Goal: Task Accomplishment & Management: Manage account settings

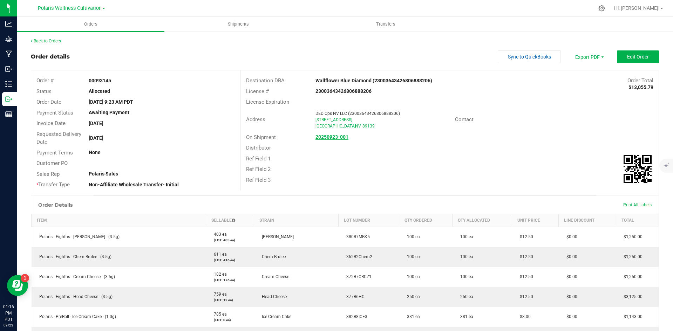
click at [333, 138] on strong "20250923-001" at bounding box center [331, 137] width 33 height 6
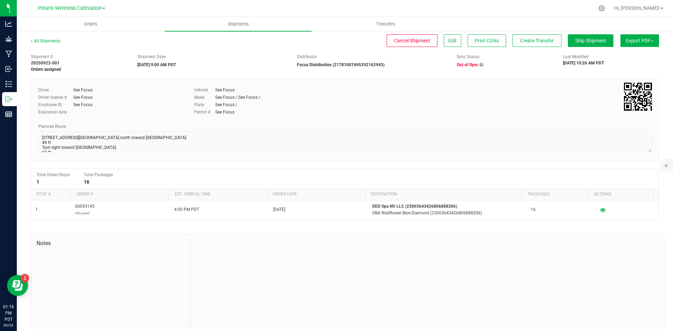
click at [466, 62] on span "Out of Sync" at bounding box center [468, 64] width 22 height 5
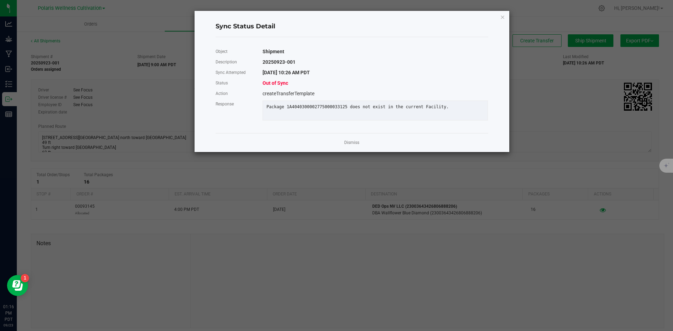
click at [499, 15] on div "Sync Status Detail Object Shipment Description 20250923-001 Sync Attempted [DAT…" at bounding box center [352, 81] width 315 height 141
click at [500, 20] on div "Sync Status Detail Object Shipment Description 20250923-001 Sync Attempted [DAT…" at bounding box center [352, 81] width 315 height 141
click at [504, 17] on icon "Close" at bounding box center [502, 17] width 5 height 8
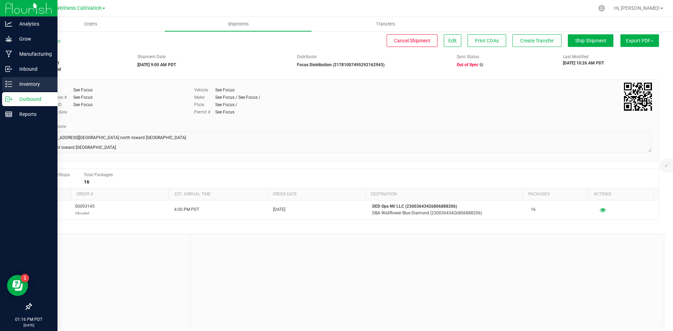
click at [25, 85] on p "Inventory" at bounding box center [33, 84] width 42 height 8
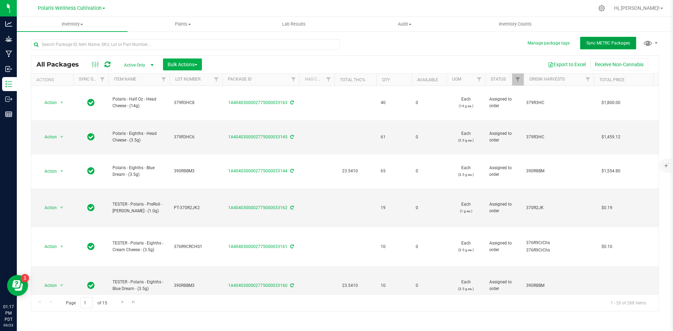
click at [615, 45] on span "Sync METRC Packages" at bounding box center [607, 43] width 43 height 5
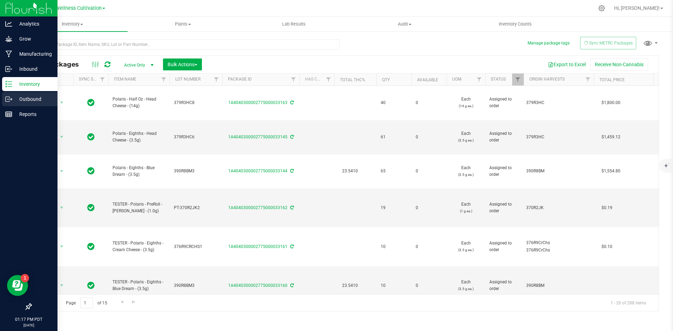
click at [43, 101] on p "Outbound" at bounding box center [33, 99] width 42 height 8
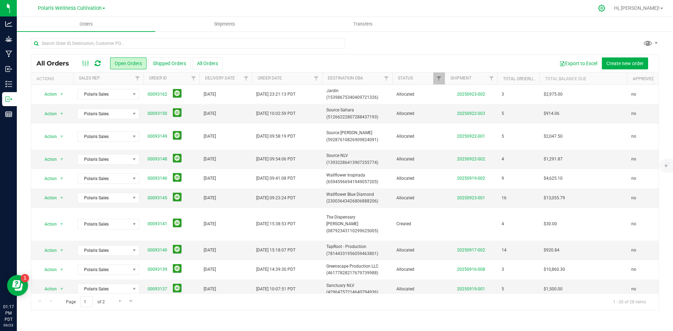
click at [605, 11] on icon at bounding box center [601, 8] width 7 height 7
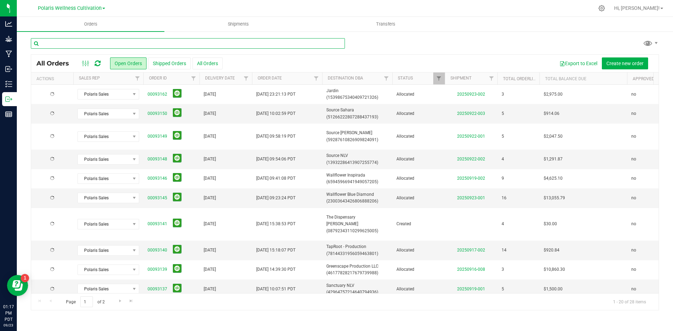
click at [165, 43] on input "text" at bounding box center [188, 43] width 314 height 11
type input "WALLFLOWER"
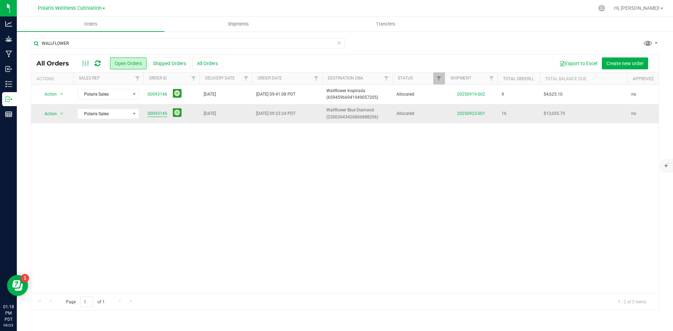
click at [154, 115] on link "00093145" at bounding box center [158, 113] width 20 height 7
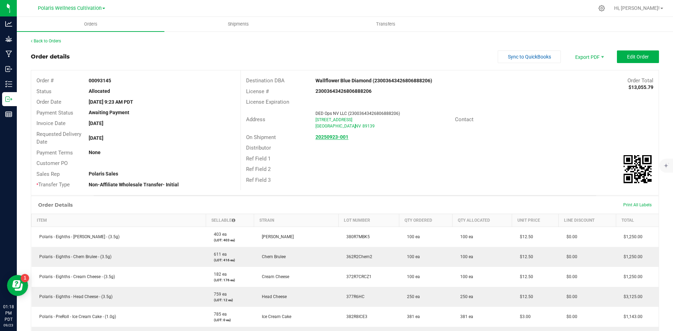
click at [324, 140] on link "20250923-001" at bounding box center [331, 137] width 33 height 6
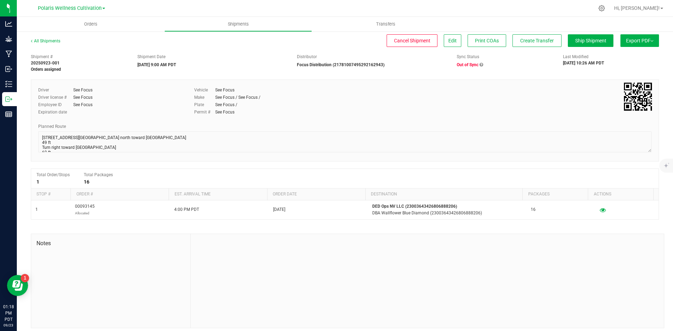
click at [480, 66] on icon at bounding box center [482, 65] width 4 height 4
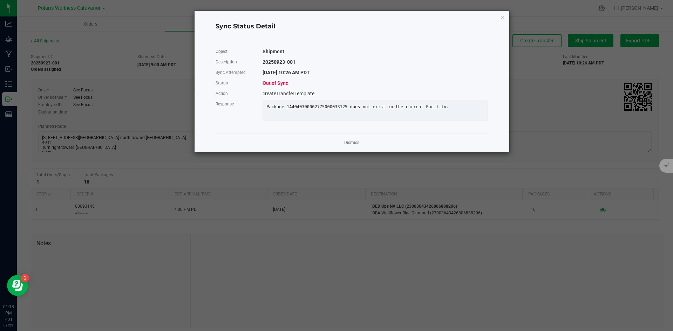
drag, startPoint x: 326, startPoint y: 108, endPoint x: 522, endPoint y: 83, distance: 197.6
click at [508, 100] on div "Sync Status Detail Object Shipment Description 20250923-001 Sync Attempted 9/23…" at bounding box center [352, 81] width 315 height 141
click at [500, 19] on icon "Close" at bounding box center [502, 17] width 5 height 8
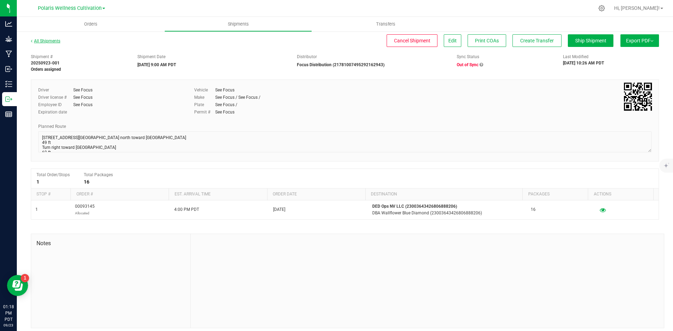
click at [54, 40] on link "All Shipments" at bounding box center [45, 41] width 29 height 5
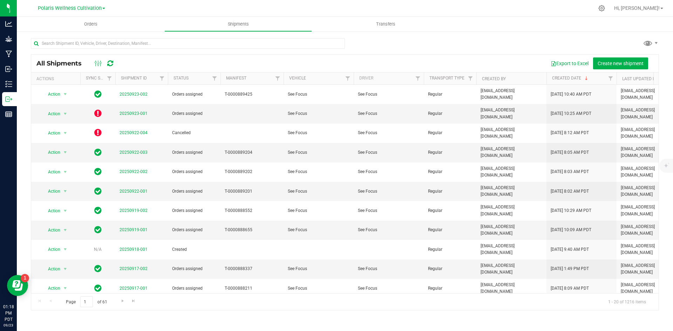
click at [572, 41] on div at bounding box center [345, 46] width 628 height 16
click at [88, 20] on uib-tab-heading "Orders" at bounding box center [91, 24] width 148 height 15
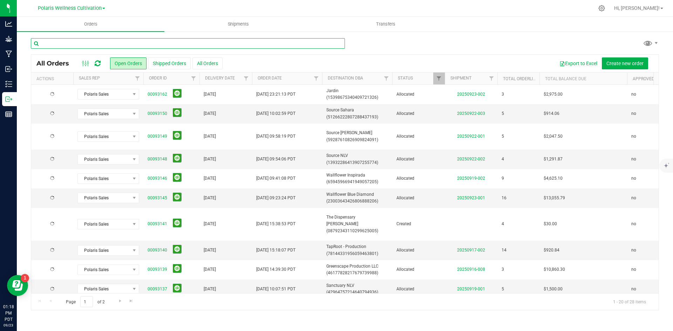
click at [85, 44] on input "text" at bounding box center [188, 43] width 314 height 11
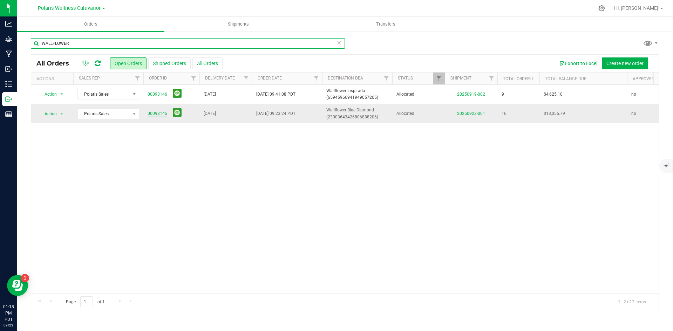
type input "WALLFLOWER"
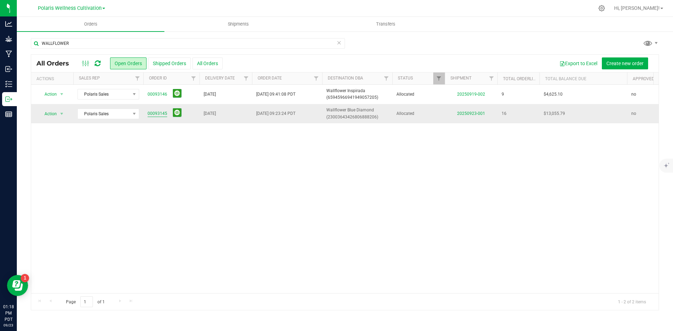
click at [160, 114] on link "00093145" at bounding box center [158, 113] width 20 height 7
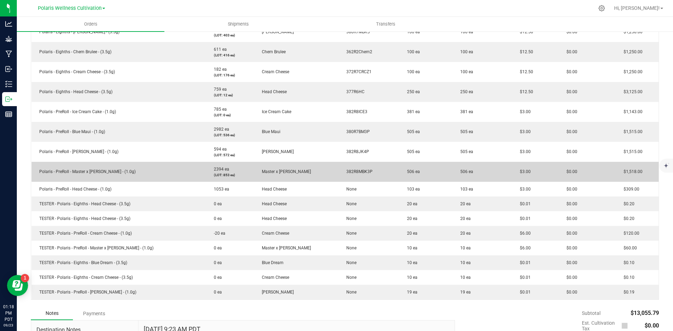
scroll to position [210, 0]
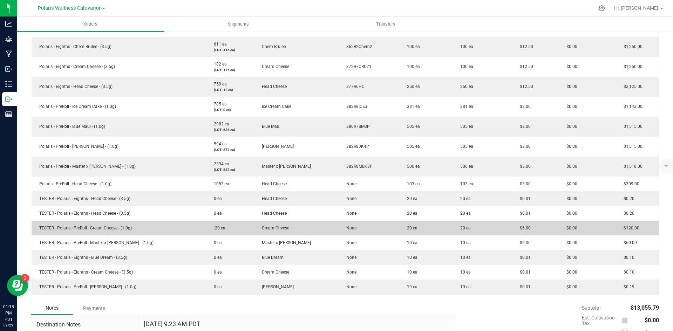
click at [482, 230] on td "20 ea" at bounding box center [483, 228] width 60 height 15
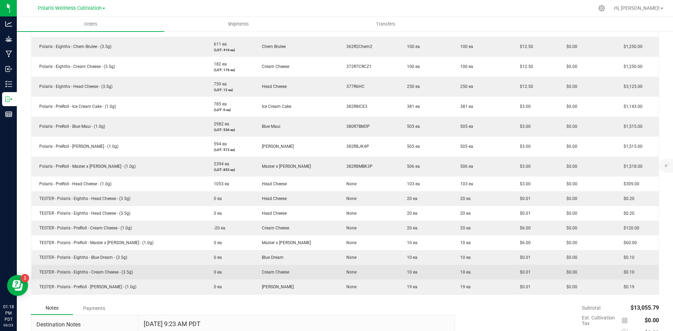
click at [159, 270] on td "TESTER - Polaris - Eighths - Cream Cheese - (3.5g)" at bounding box center [119, 272] width 175 height 15
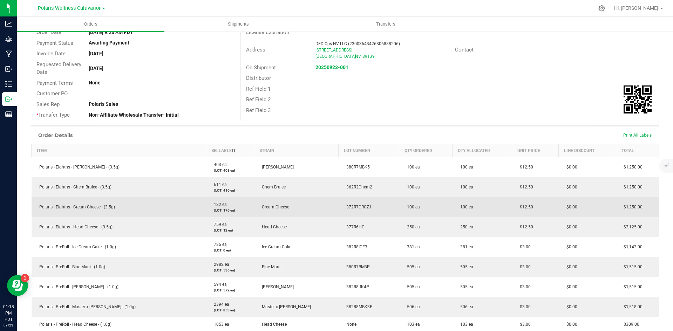
scroll to position [0, 0]
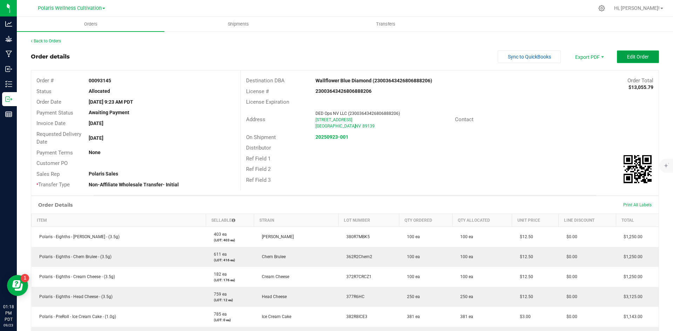
click at [634, 57] on span "Edit Order" at bounding box center [638, 57] width 22 height 6
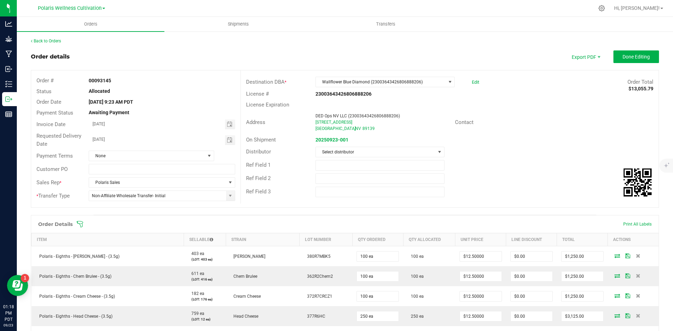
click at [298, 62] on div "Order details Export PDF Done Editing" at bounding box center [345, 56] width 628 height 13
click at [54, 39] on link "Back to Orders" at bounding box center [46, 41] width 30 height 5
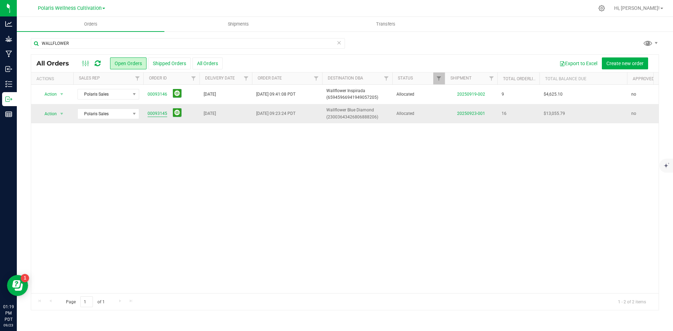
click at [155, 114] on link "00093145" at bounding box center [158, 113] width 20 height 7
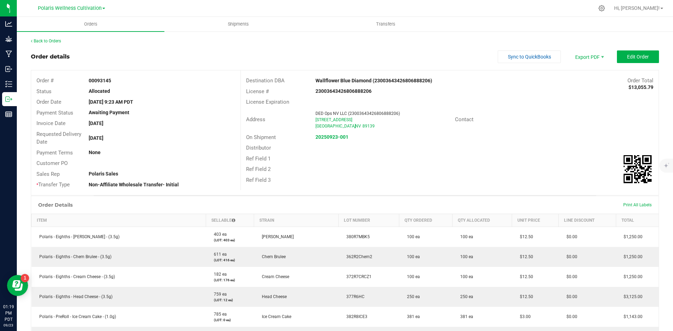
click at [333, 141] on div "On Shipment 20250923-001" at bounding box center [450, 137] width 418 height 11
click at [338, 135] on strong "20250923-001" at bounding box center [331, 137] width 33 height 6
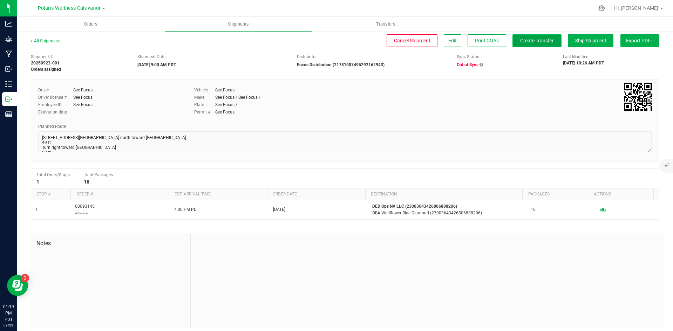
click at [520, 45] on button "Create Transfer" at bounding box center [536, 40] width 49 height 13
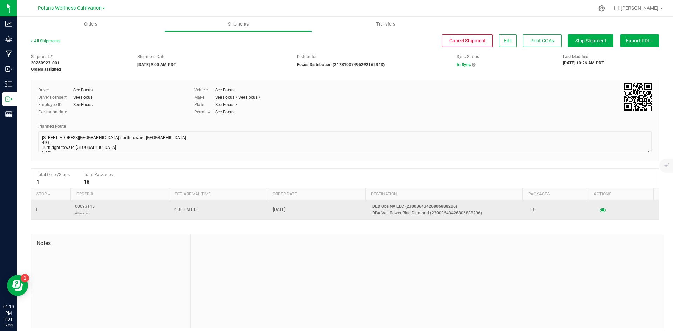
drag, startPoint x: 90, startPoint y: 209, endPoint x: 69, endPoint y: 205, distance: 21.4
click at [69, 205] on tr "1 00093145 Allocated 4:00 PM PDT Sep 18, 2025 DED Ops NV LLC (23003643426806888…" at bounding box center [344, 210] width 627 height 19
click at [70, 205] on td "1" at bounding box center [51, 210] width 40 height 19
click at [103, 205] on td "00093145 Allocated" at bounding box center [120, 210] width 99 height 19
drag, startPoint x: 101, startPoint y: 205, endPoint x: 71, endPoint y: 205, distance: 30.1
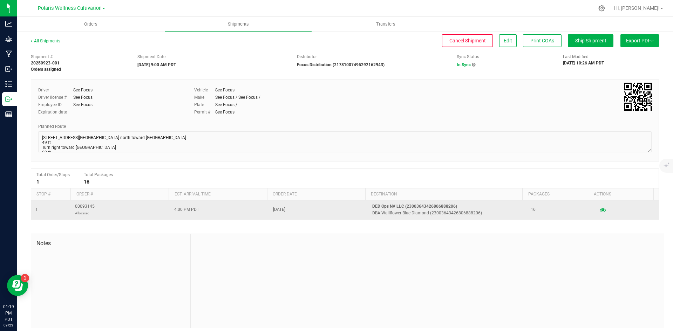
click at [71, 205] on td "00093145 Allocated" at bounding box center [120, 210] width 99 height 19
drag, startPoint x: 71, startPoint y: 205, endPoint x: 90, endPoint y: 207, distance: 19.4
click at [75, 206] on td "00093145 Allocated" at bounding box center [120, 210] width 99 height 19
drag, startPoint x: 84, startPoint y: 207, endPoint x: 79, endPoint y: 209, distance: 5.5
click at [79, 209] on td "00093145 Allocated" at bounding box center [120, 210] width 99 height 19
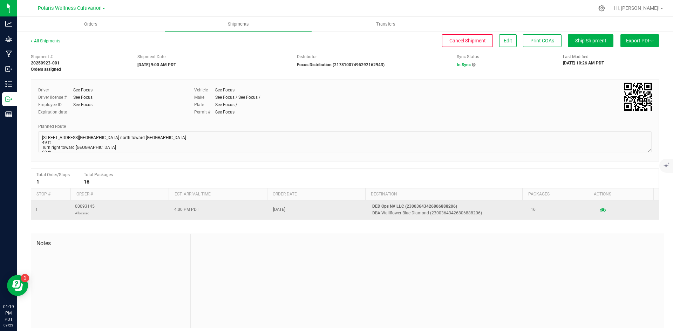
click at [78, 209] on span "00093145 Allocated" at bounding box center [85, 209] width 20 height 13
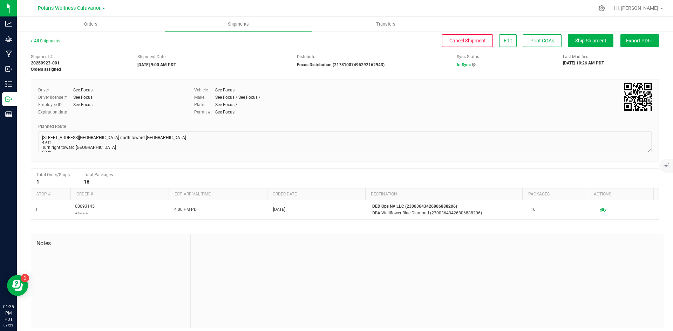
click at [450, 292] on div at bounding box center [427, 281] width 473 height 94
click at [56, 43] on link "All Shipments" at bounding box center [45, 41] width 29 height 5
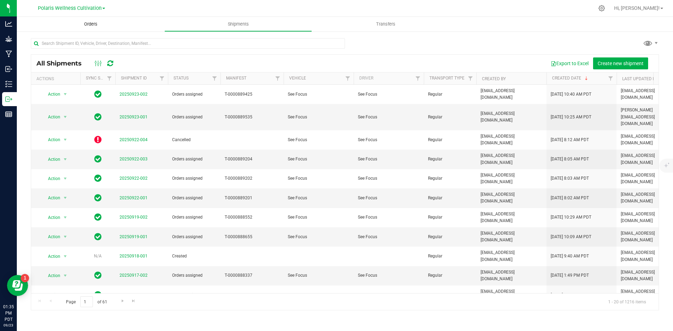
click at [88, 27] on uib-tab-heading "Orders" at bounding box center [91, 24] width 148 height 15
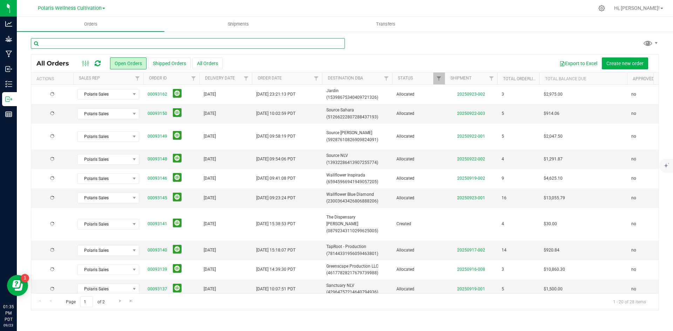
click at [242, 45] on input "text" at bounding box center [188, 43] width 314 height 11
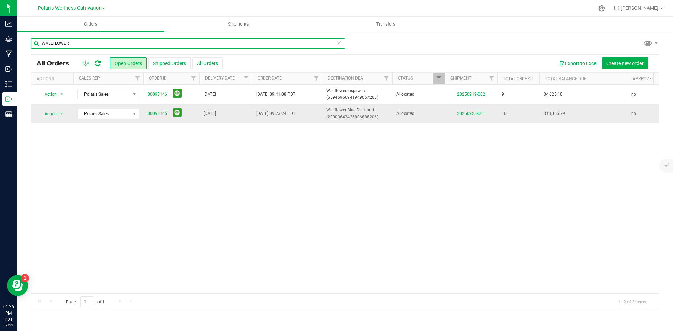
type input "WALLFLOWER"
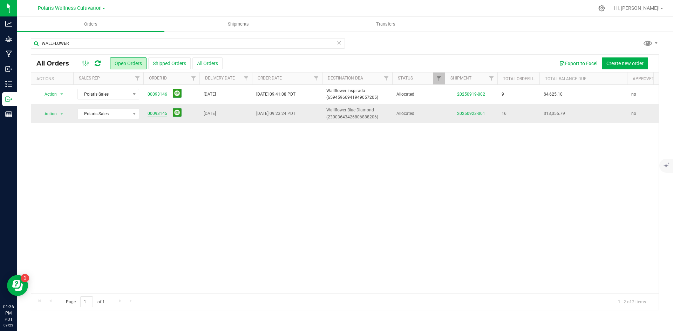
click at [162, 113] on link "00093145" at bounding box center [158, 113] width 20 height 7
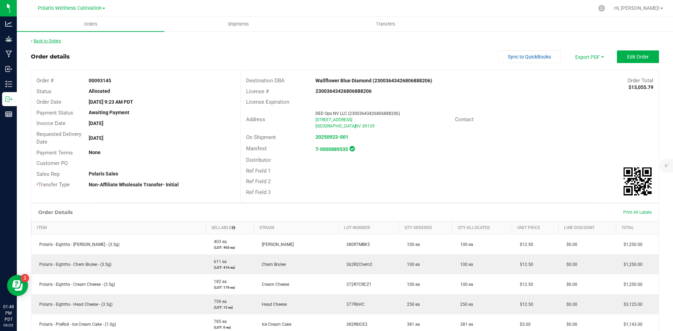
click at [57, 39] on link "Back to Orders" at bounding box center [46, 41] width 30 height 5
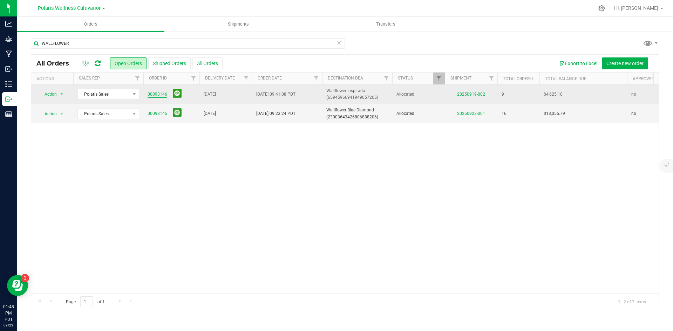
click at [161, 96] on link "00093146" at bounding box center [158, 94] width 20 height 7
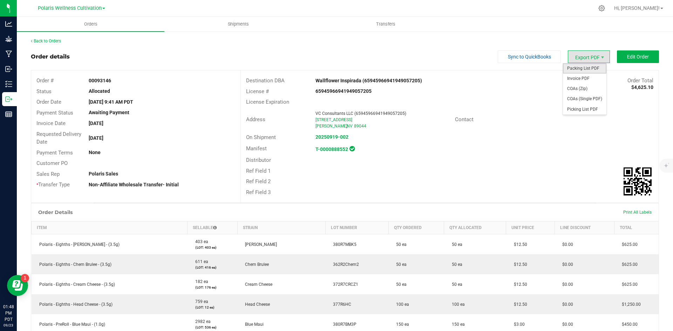
click at [581, 67] on span "Packing List PDF" at bounding box center [584, 68] width 43 height 10
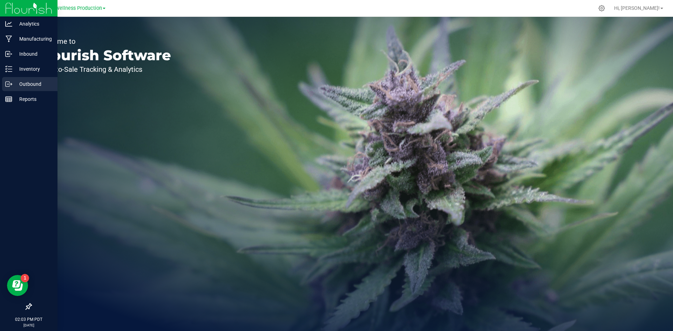
click at [40, 85] on p "Outbound" at bounding box center [33, 84] width 42 height 8
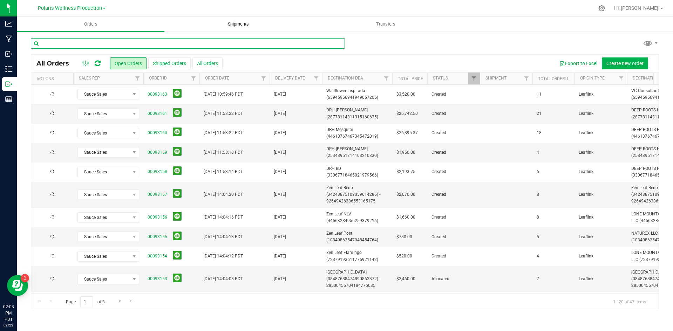
click at [195, 45] on input "text" at bounding box center [188, 43] width 314 height 11
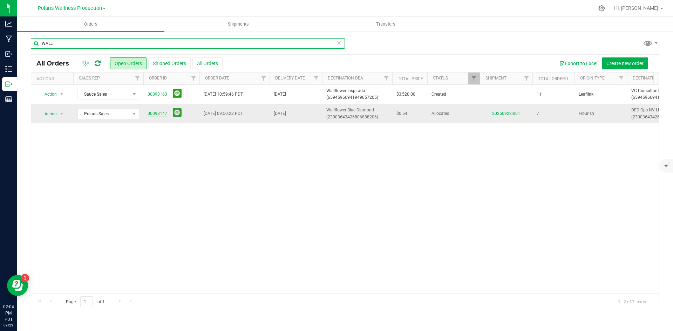
type input "WALL"
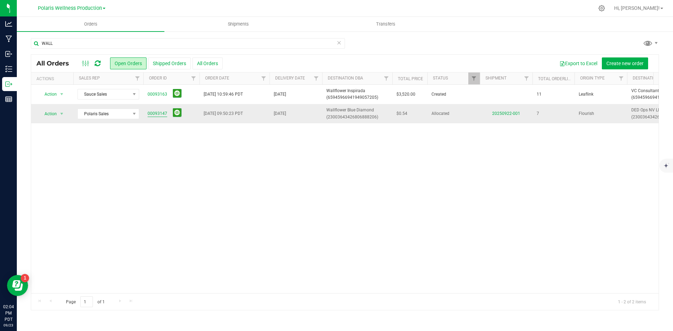
click at [154, 116] on link "00093147" at bounding box center [158, 113] width 20 height 7
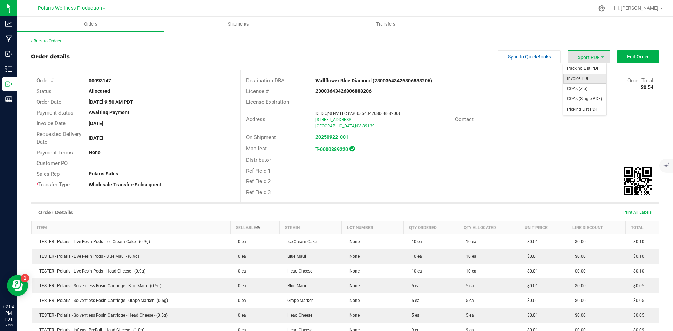
click at [580, 78] on span "Invoice PDF" at bounding box center [584, 79] width 43 height 10
click at [627, 59] on span "Edit Order" at bounding box center [638, 57] width 22 height 6
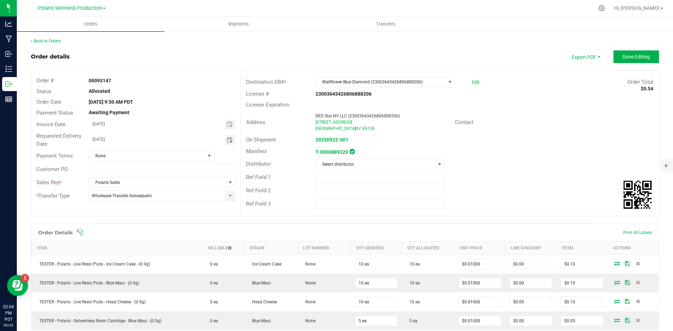
click at [227, 140] on span "Toggle calendar" at bounding box center [230, 140] width 6 height 6
click at [149, 209] on span "24" at bounding box center [151, 209] width 10 height 11
type input "[DATE]"
drag, startPoint x: 548, startPoint y: 63, endPoint x: 599, endPoint y: 63, distance: 50.5
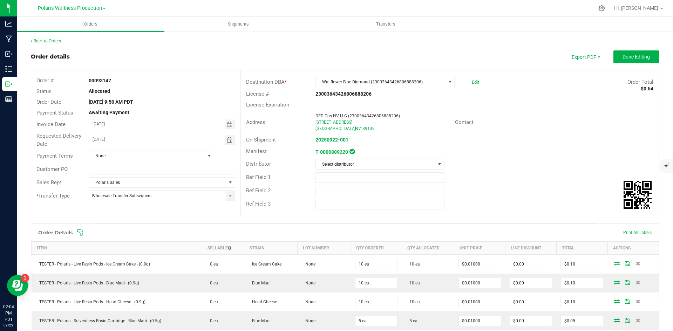
click at [556, 63] on div "Order details Export PDF Done Editing" at bounding box center [345, 56] width 628 height 13
click at [631, 55] on span "Done Editing" at bounding box center [636, 57] width 27 height 6
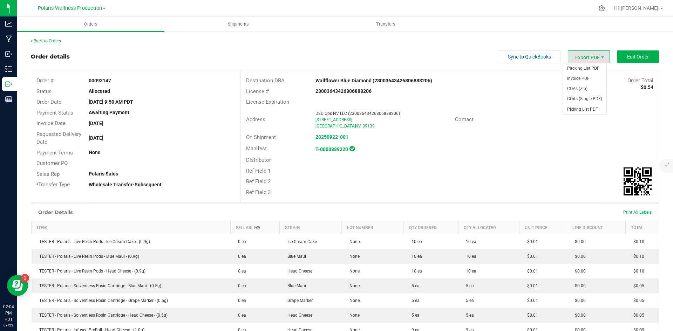
click at [586, 55] on span "Export PDF" at bounding box center [589, 56] width 42 height 13
click at [575, 86] on span "COAs (Zip)" at bounding box center [584, 89] width 43 height 10
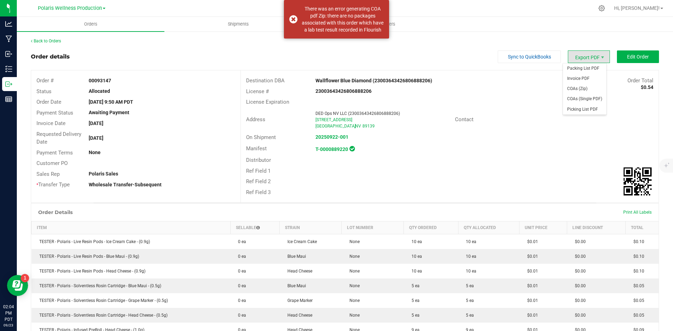
click at [594, 53] on span "Export PDF" at bounding box center [589, 56] width 42 height 13
click at [572, 73] on span "Packing List PDF" at bounding box center [584, 68] width 43 height 10
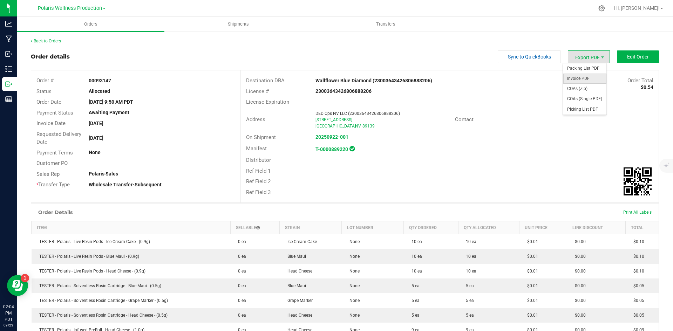
click at [579, 78] on span "Invoice PDF" at bounding box center [584, 79] width 43 height 10
click at [584, 76] on span "Invoice PDF" at bounding box center [584, 79] width 43 height 10
click at [83, 9] on span "Polaris Wellness Production" at bounding box center [70, 8] width 64 height 6
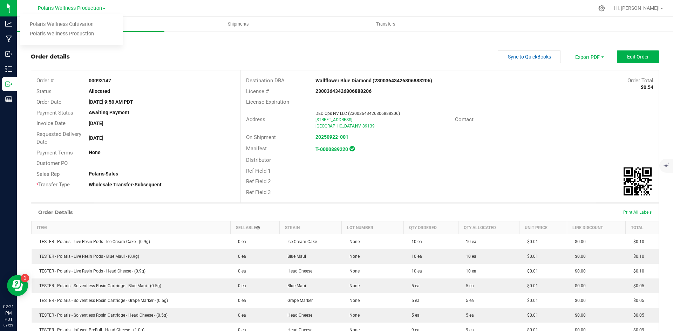
click at [82, 22] on link "Polaris Wellness Cultivation" at bounding box center [71, 24] width 102 height 9
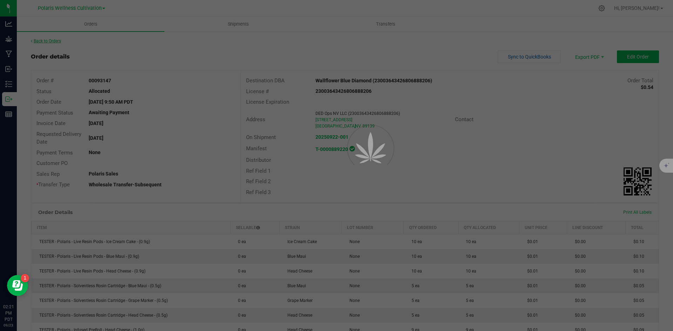
click at [60, 41] on div at bounding box center [336, 165] width 673 height 331
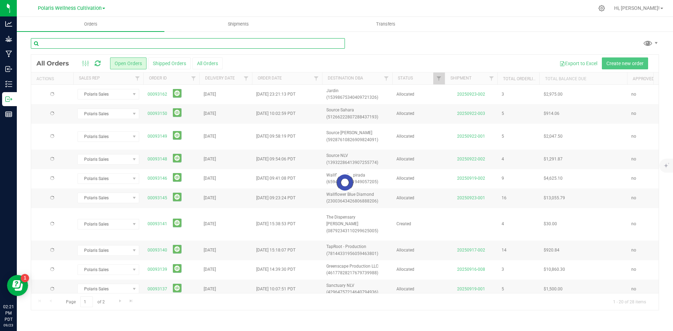
click at [68, 38] on input "text" at bounding box center [188, 43] width 314 height 11
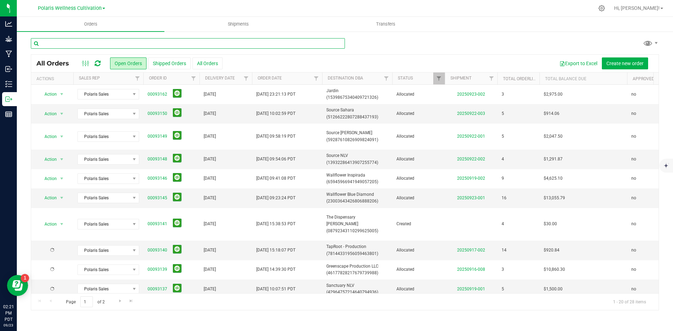
click at [72, 43] on input "text" at bounding box center [188, 43] width 314 height 11
type input "jardin"
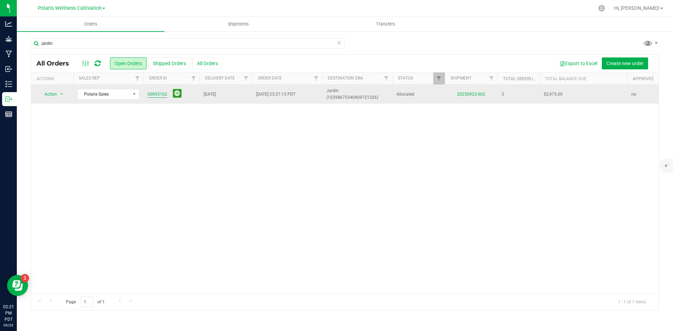
click at [161, 94] on link "00093162" at bounding box center [158, 94] width 20 height 7
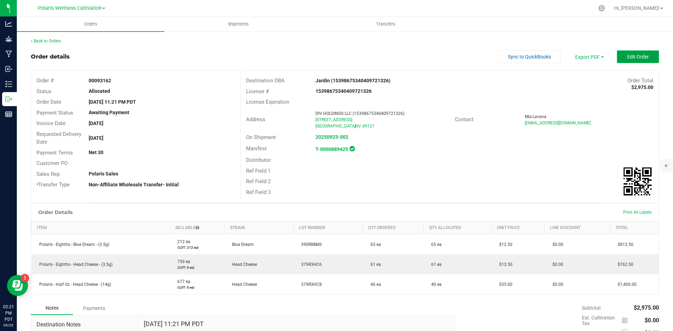
click at [636, 57] on span "Edit Order" at bounding box center [638, 57] width 22 height 6
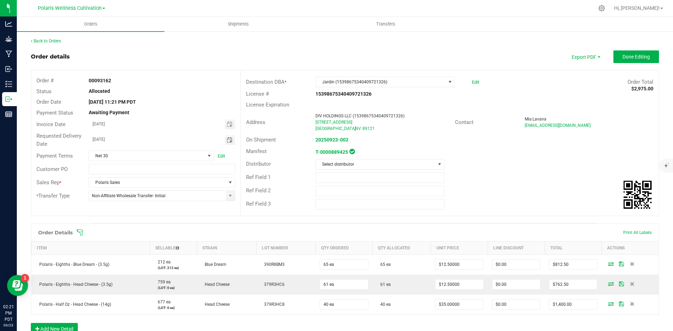
click at [229, 140] on span "Toggle calendar" at bounding box center [230, 140] width 6 height 6
click at [146, 209] on span "24" at bounding box center [151, 209] width 10 height 11
type input "[DATE]"
drag, startPoint x: 391, startPoint y: 50, endPoint x: 591, endPoint y: 68, distance: 200.6
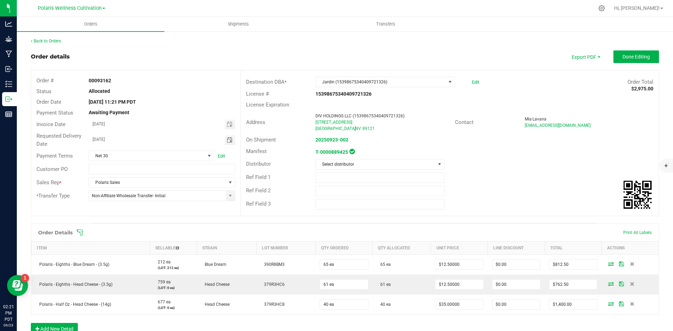
click at [393, 50] on div "Order details Export PDF Done Editing" at bounding box center [345, 56] width 628 height 13
click at [647, 62] on button "Done Editing" at bounding box center [636, 56] width 46 height 13
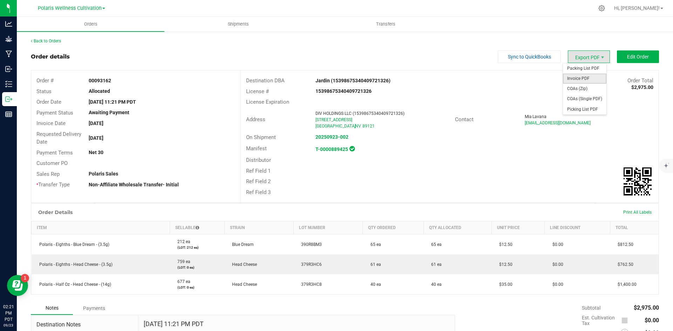
click at [589, 76] on span "Invoice PDF" at bounding box center [584, 79] width 43 height 10
click at [589, 69] on span "Packing List PDF" at bounding box center [584, 68] width 43 height 10
click at [583, 80] on span "Invoice PDF" at bounding box center [584, 79] width 43 height 10
click at [386, 52] on div "Order details Sync to QuickBooks Export PDF Edit Order" at bounding box center [345, 56] width 628 height 13
click at [319, 59] on div "Order details Sync to QuickBooks Export PDF Edit Order" at bounding box center [345, 56] width 628 height 13
